Goal: Task Accomplishment & Management: Manage account settings

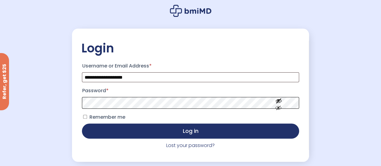
scroll to position [50, 0]
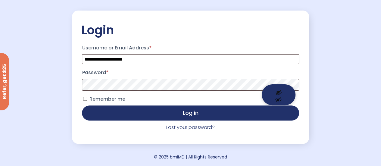
click at [278, 103] on button "Show password" at bounding box center [279, 94] width 34 height 21
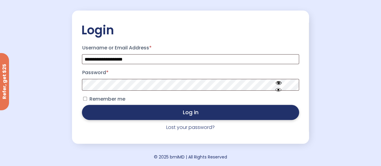
click at [122, 108] on button "Log in" at bounding box center [190, 112] width 217 height 15
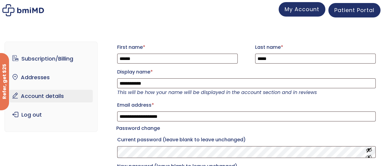
click at [295, 11] on span "My Account" at bounding box center [302, 9] width 35 height 8
